Goal: Use online tool/utility: Utilize a website feature to perform a specific function

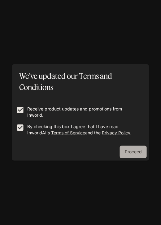
click at [128, 153] on button "Proceed" at bounding box center [133, 152] width 27 height 12
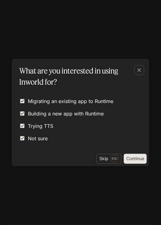
click at [130, 160] on button "Continue" at bounding box center [135, 159] width 23 height 10
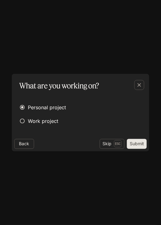
click at [141, 144] on button "Submit" at bounding box center [137, 144] width 20 height 10
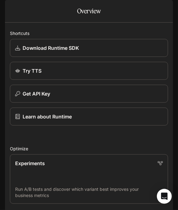
scroll to position [343, 0]
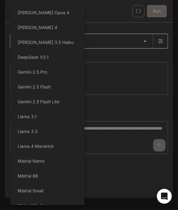
click at [144, 58] on body "Skip to main content Runtime Runtime Documentation Documentation Portal Overvie…" at bounding box center [89, 105] width 178 height 210
click at [124, 69] on div at bounding box center [89, 105] width 178 height 210
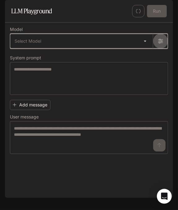
click at [159, 44] on icon "button" at bounding box center [160, 41] width 5 height 5
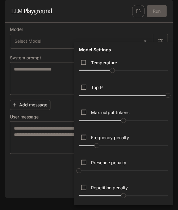
click at [67, 29] on div at bounding box center [89, 105] width 178 height 210
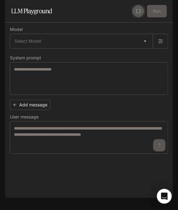
click at [142, 17] on button "button" at bounding box center [138, 11] width 12 height 12
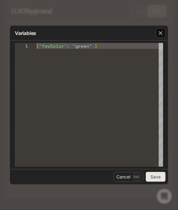
click at [161, 36] on icon "button" at bounding box center [161, 33] width 6 height 6
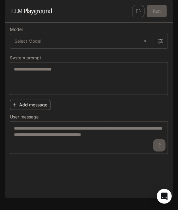
click at [39, 110] on button "Add message" at bounding box center [30, 105] width 41 height 10
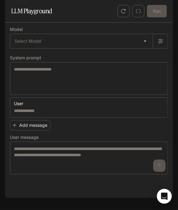
click at [125, 14] on icon "button" at bounding box center [123, 11] width 5 height 5
